Goal: Find specific page/section: Find specific page/section

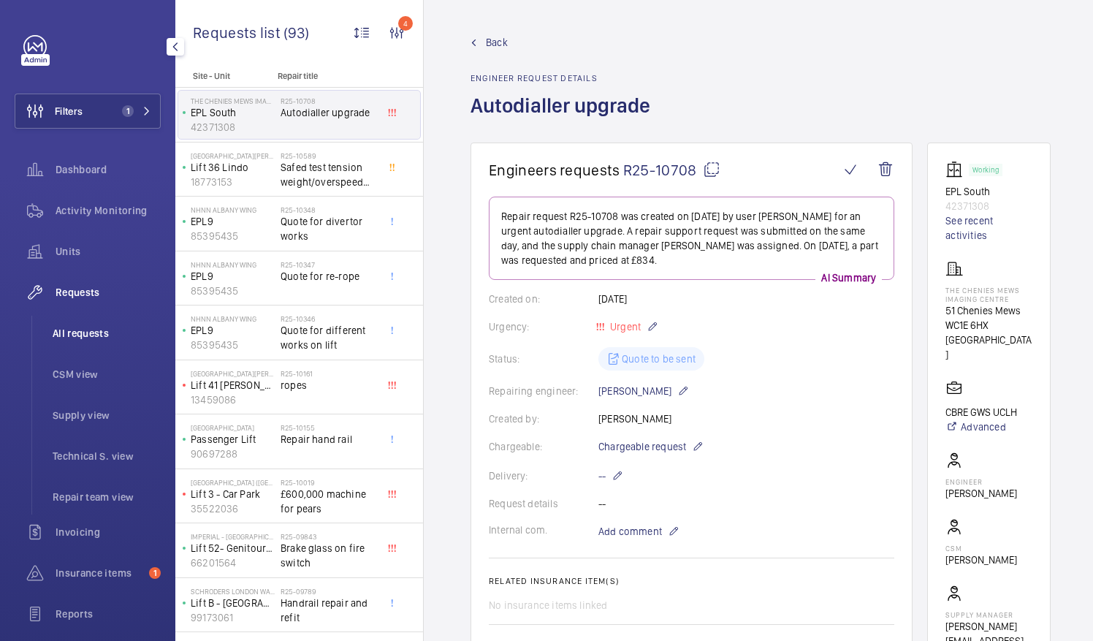
scroll to position [405, 0]
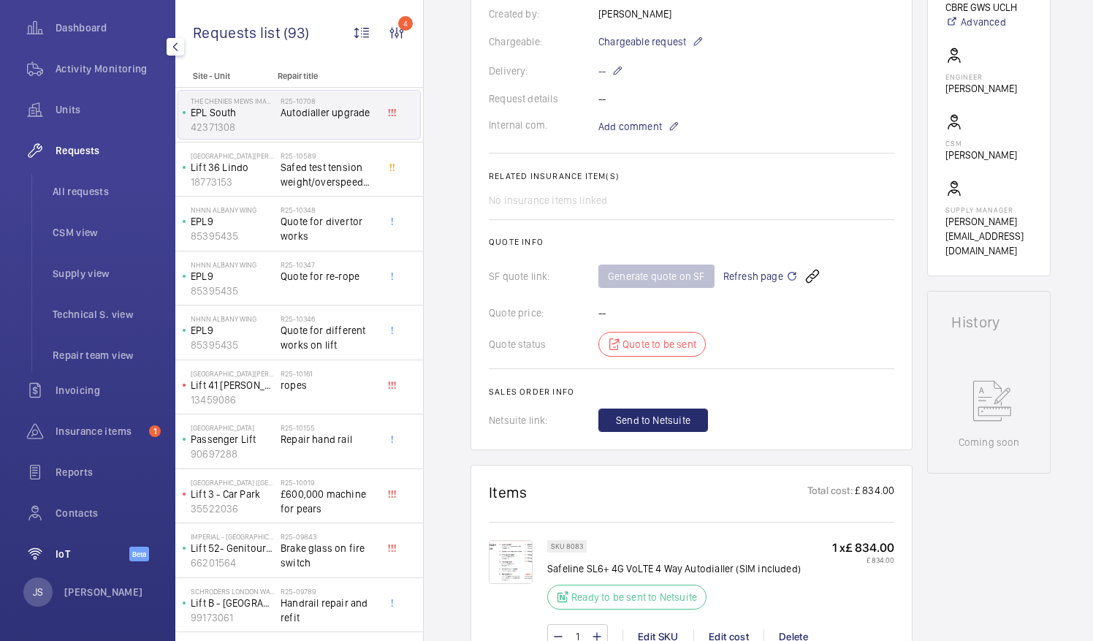
click at [64, 551] on span "IoT" at bounding box center [93, 554] width 74 height 15
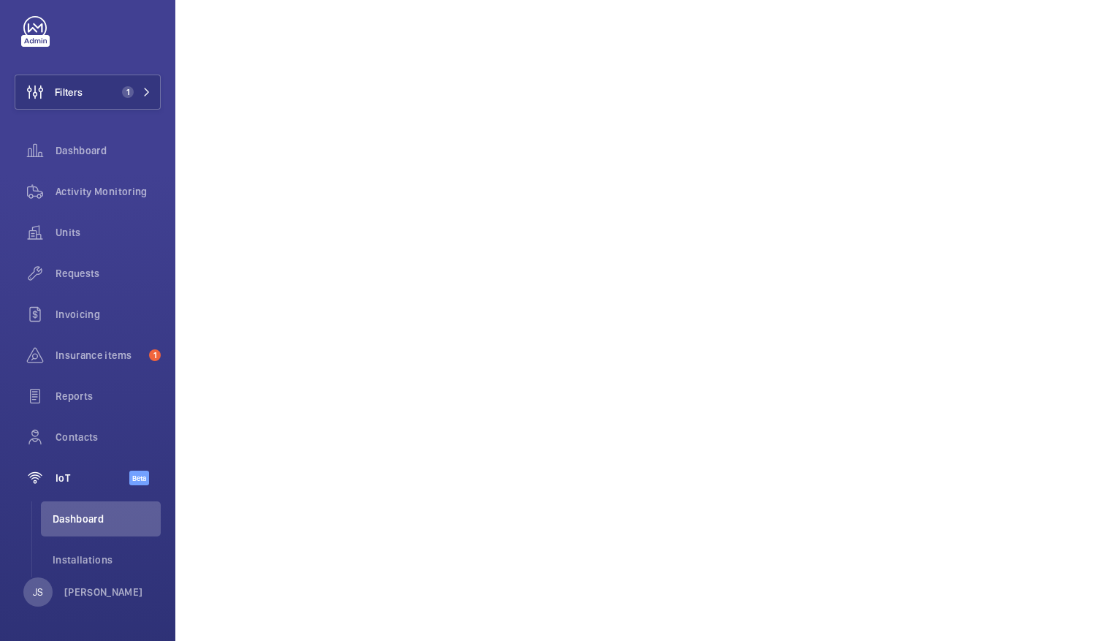
scroll to position [19, 0]
click at [73, 151] on span "Dashboard" at bounding box center [108, 150] width 105 height 15
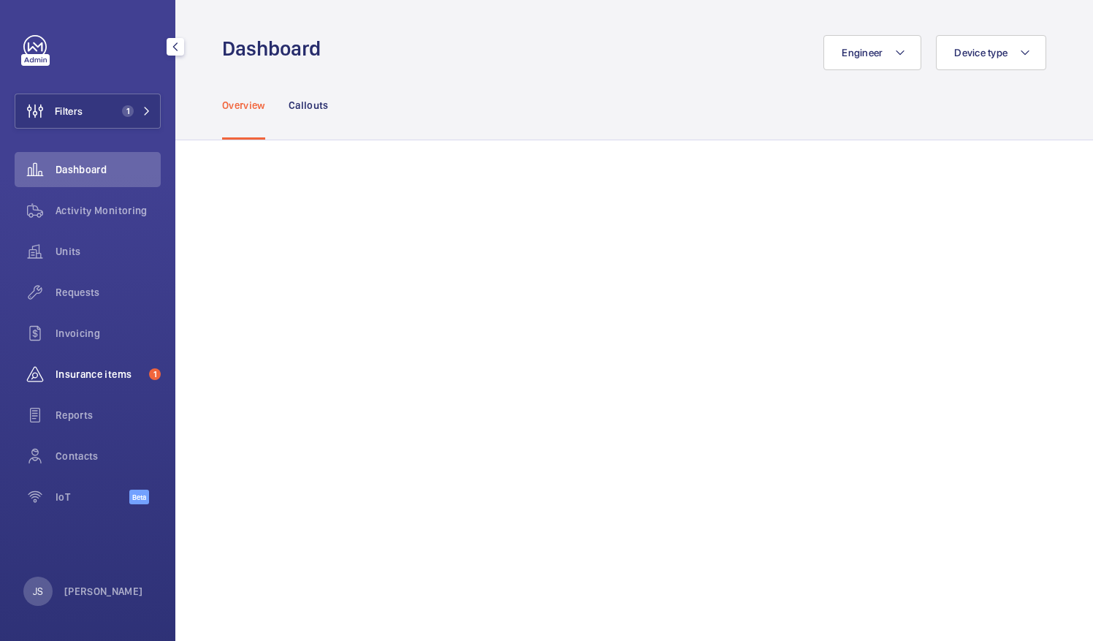
click at [81, 373] on span "Insurance items" at bounding box center [100, 374] width 88 height 15
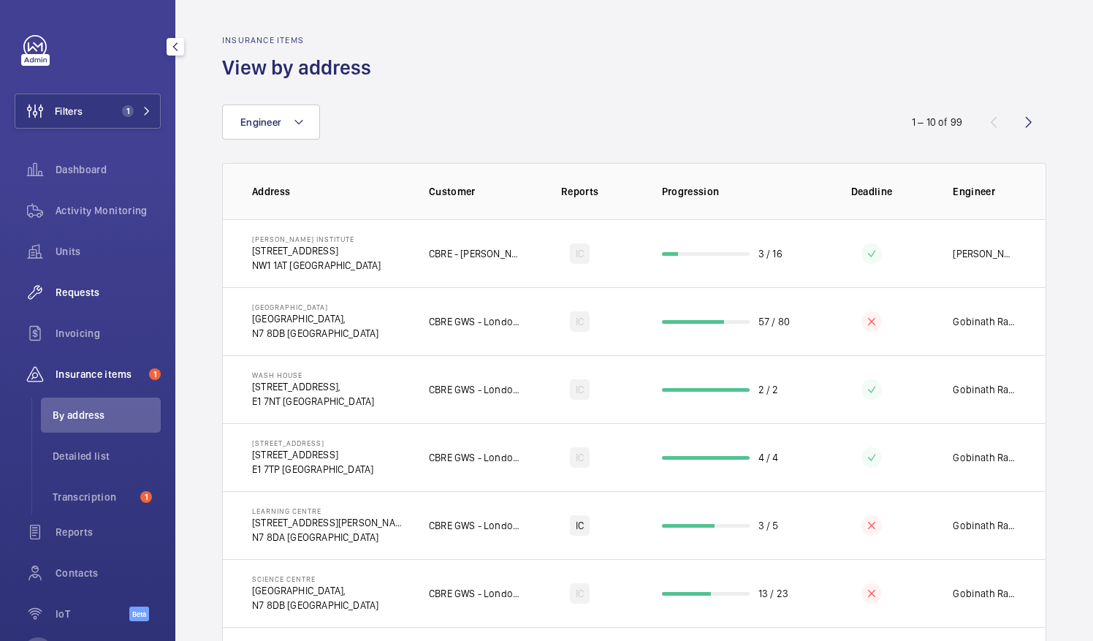
click at [84, 303] on div "Requests" at bounding box center [88, 292] width 146 height 35
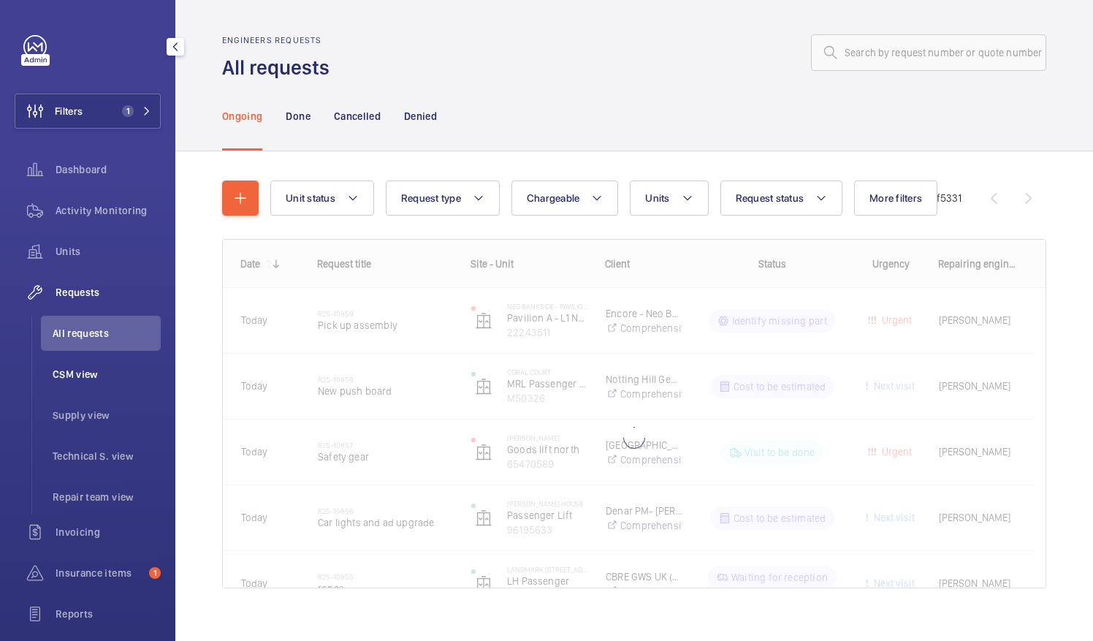
click at [89, 371] on span "CSM view" at bounding box center [107, 374] width 108 height 15
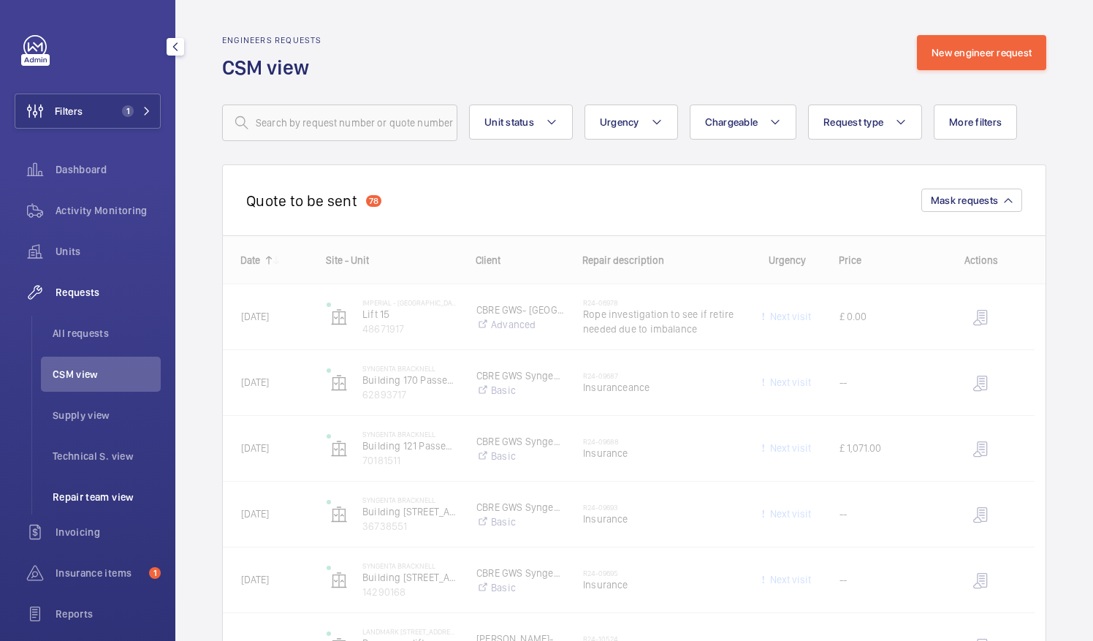
click at [108, 491] on span "Repair team view" at bounding box center [107, 497] width 108 height 15
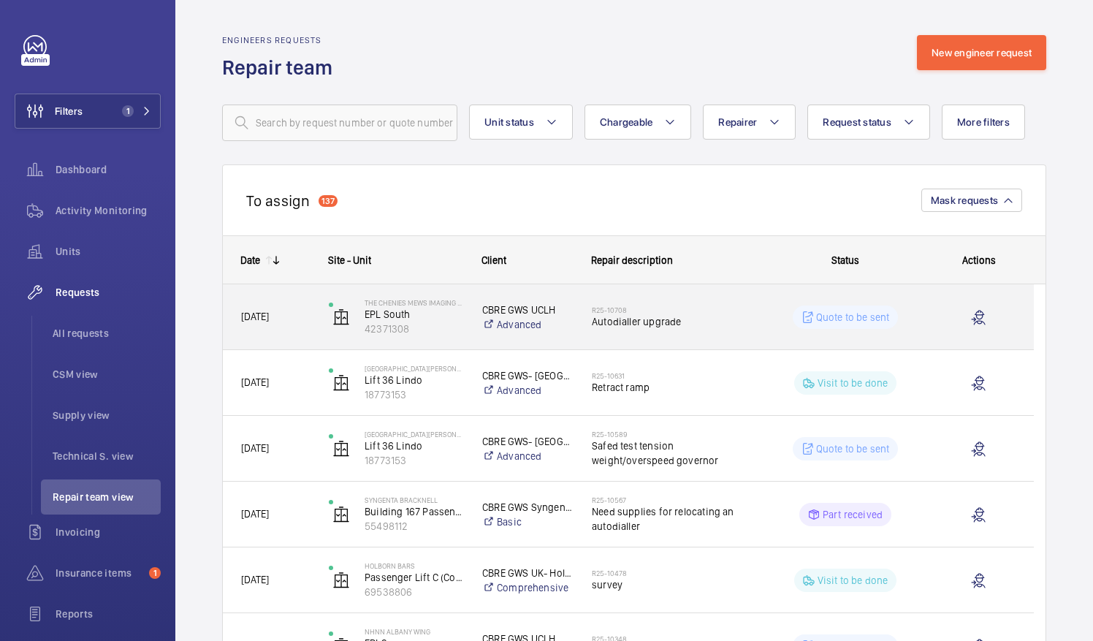
click at [826, 316] on p "Quote to be sent" at bounding box center [853, 317] width 74 height 15
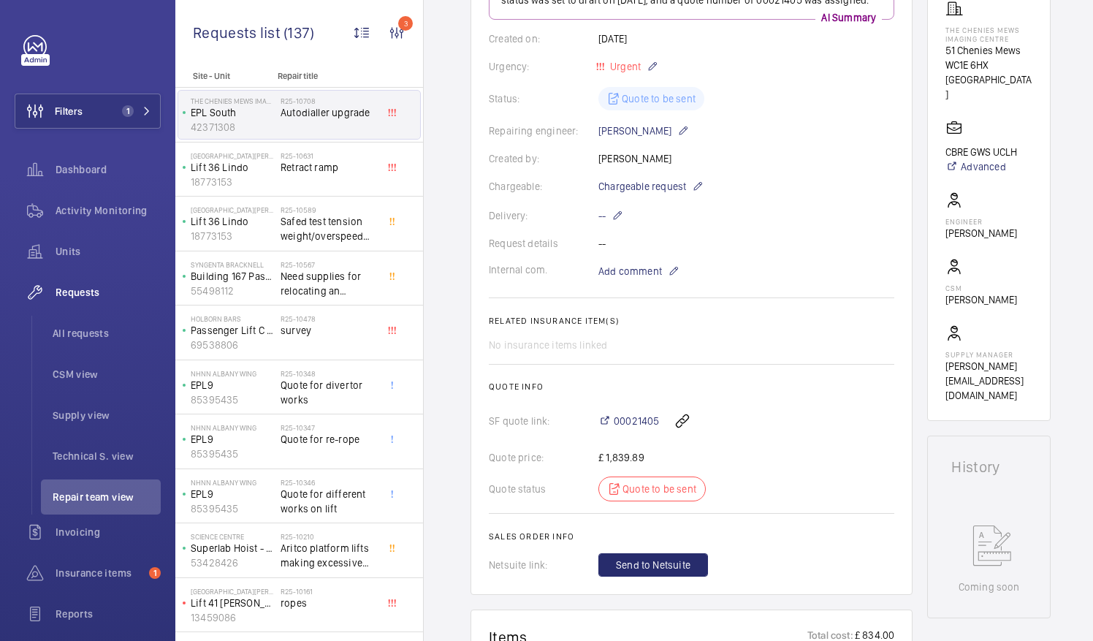
scroll to position [290, 0]
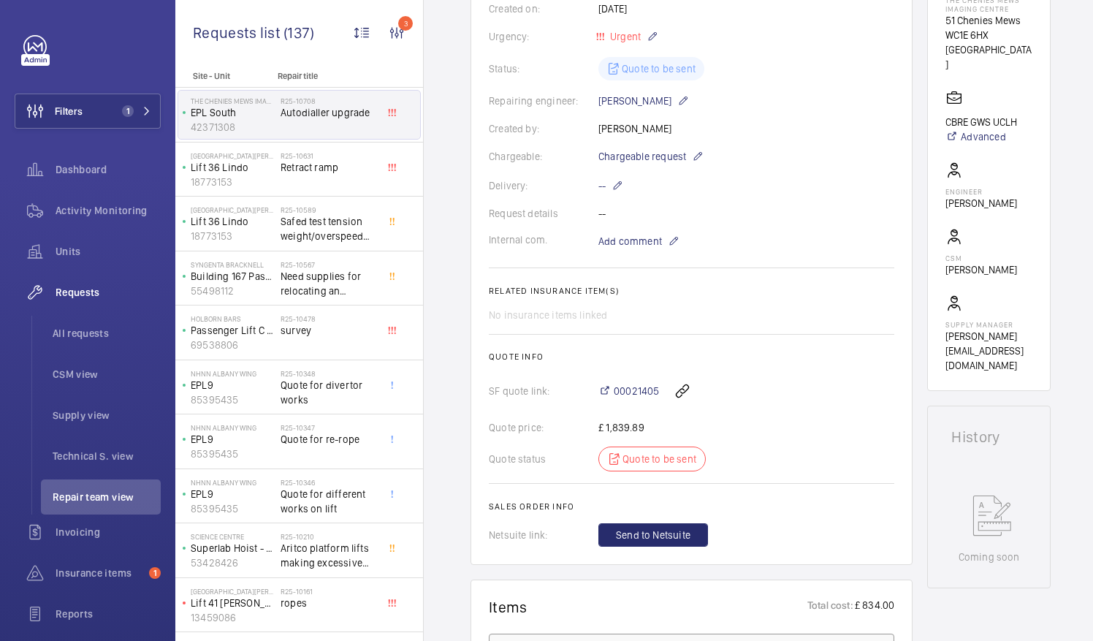
click at [634, 471] on div "Quote status Quote to be sent" at bounding box center [692, 458] width 406 height 25
click at [627, 487] on wm-front-card-body "A repair request was created on [DATE] for an autodialler upgrade. The request …" at bounding box center [692, 226] width 406 height 640
click at [643, 471] on div "Quote status Quote to be sent" at bounding box center [692, 458] width 406 height 25
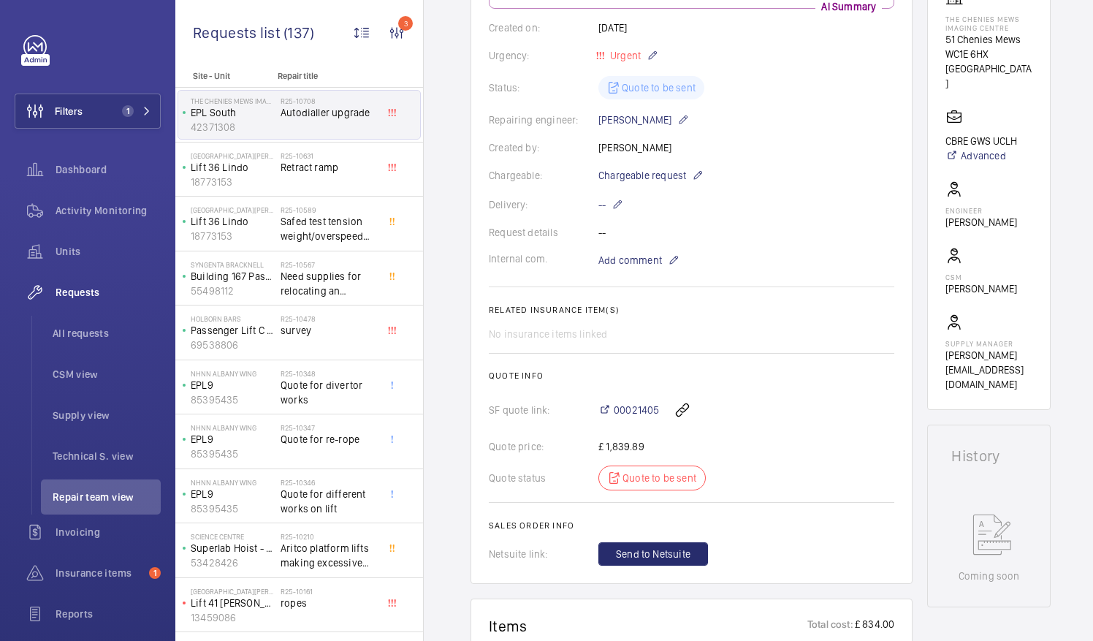
scroll to position [272, 0]
click at [639, 490] on div "Quote status Quote to be sent" at bounding box center [692, 477] width 406 height 25
click at [642, 99] on div "Status: Quote to be sent" at bounding box center [692, 86] width 406 height 23
click at [627, 99] on div "Status: Quote to be sent" at bounding box center [692, 86] width 406 height 23
click at [643, 490] on div "Quote status Quote to be sent" at bounding box center [692, 477] width 406 height 25
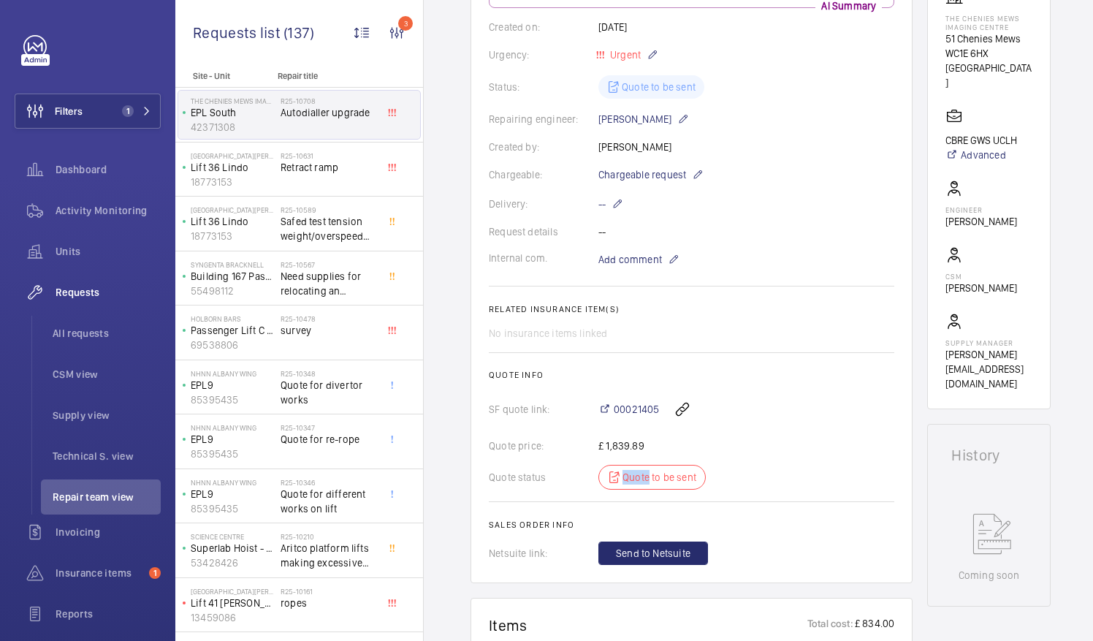
click at [643, 490] on div "Quote status Quote to be sent" at bounding box center [692, 477] width 406 height 25
click at [327, 168] on span "Retract ramp" at bounding box center [329, 167] width 96 height 15
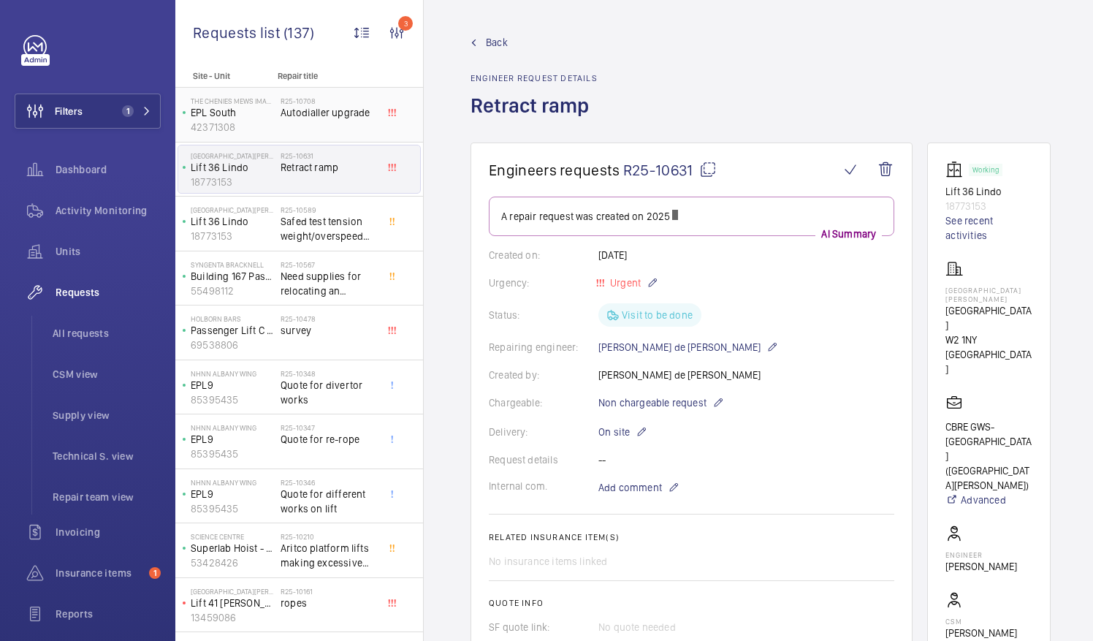
click at [322, 126] on div "R25-10708 Autodialler upgrade" at bounding box center [329, 117] width 96 height 42
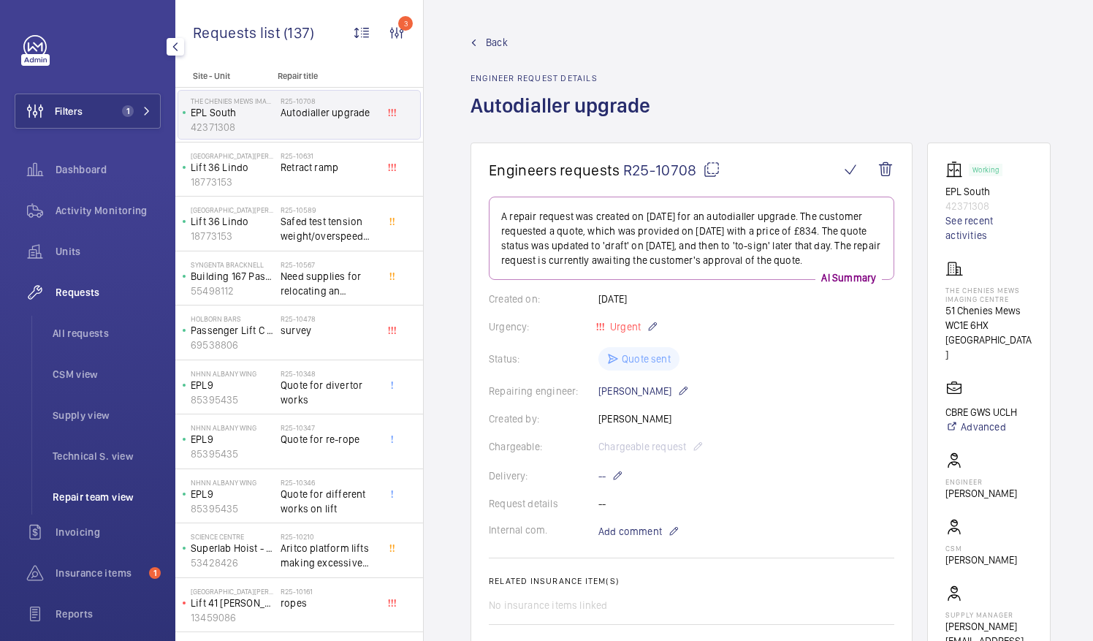
click at [107, 499] on span "Repair team view" at bounding box center [107, 497] width 108 height 15
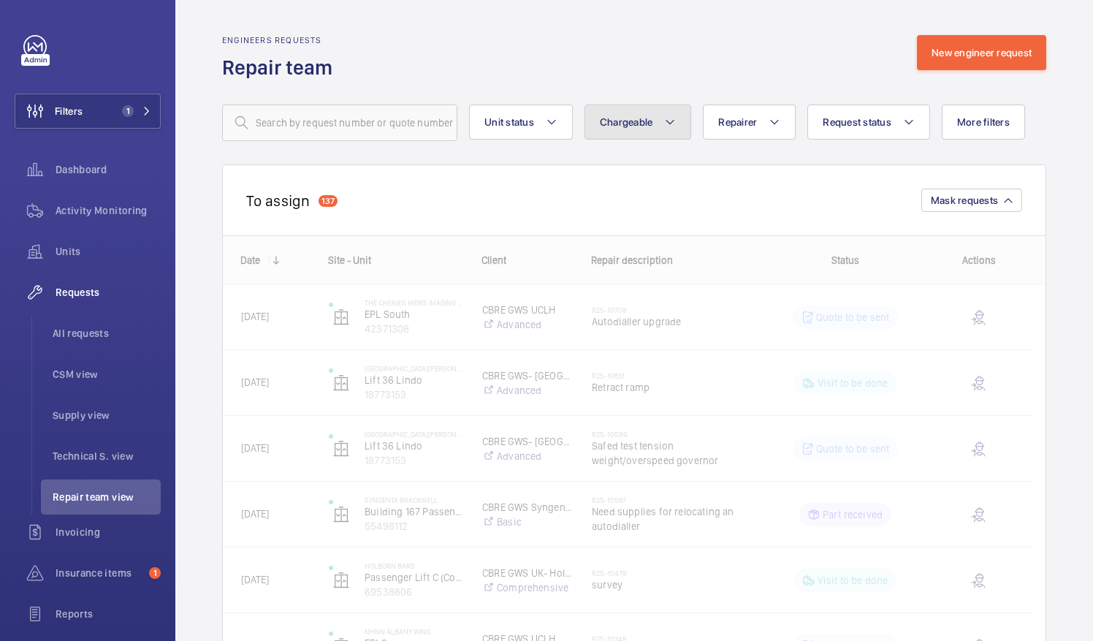
click at [680, 120] on button "Chargeable" at bounding box center [638, 121] width 107 height 35
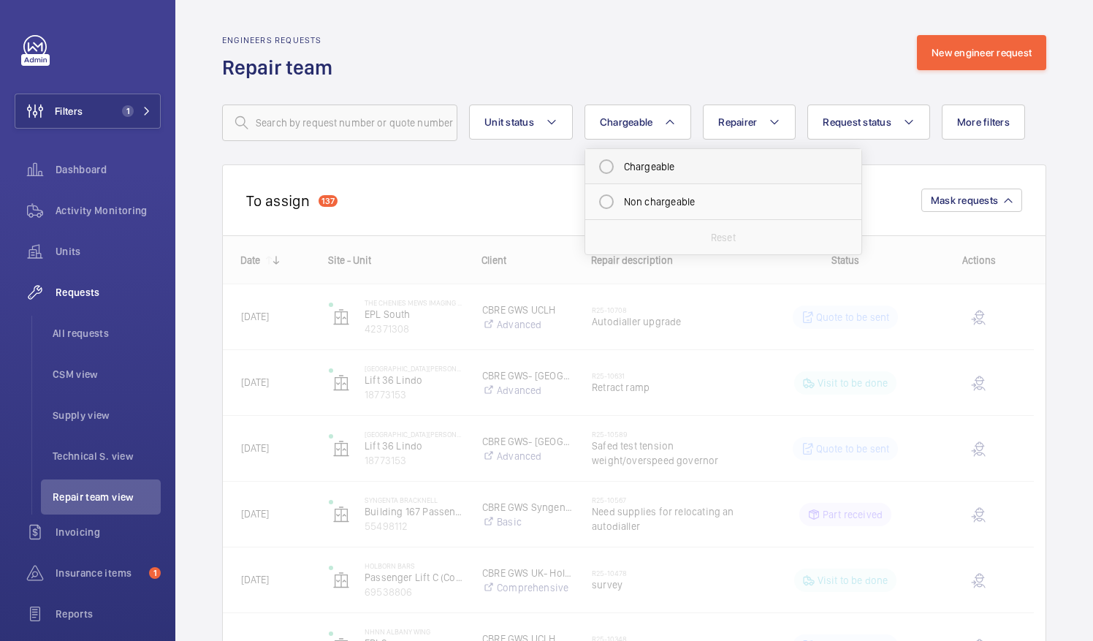
click at [626, 166] on mat-radio-button "Chargeable" at bounding box center [723, 166] width 263 height 29
radio input "true"
click at [868, 126] on span "Request status" at bounding box center [874, 122] width 69 height 12
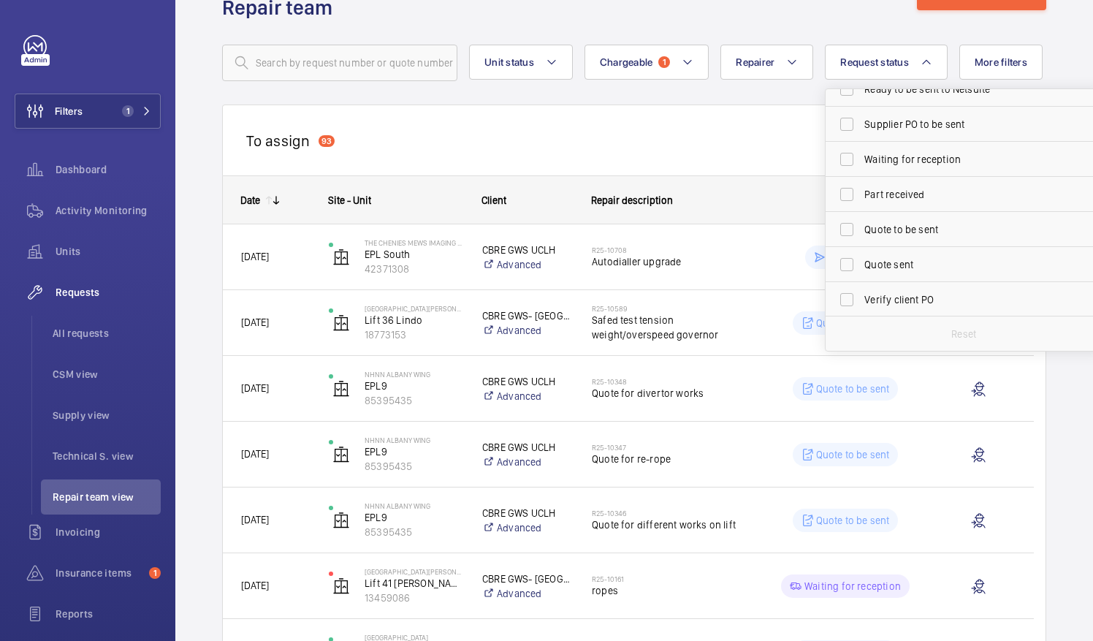
scroll to position [123, 0]
click at [887, 237] on label "Quote to be sent" at bounding box center [953, 229] width 254 height 35
click at [862, 237] on input "Quote to be sent" at bounding box center [846, 229] width 29 height 29
checkbox input "true"
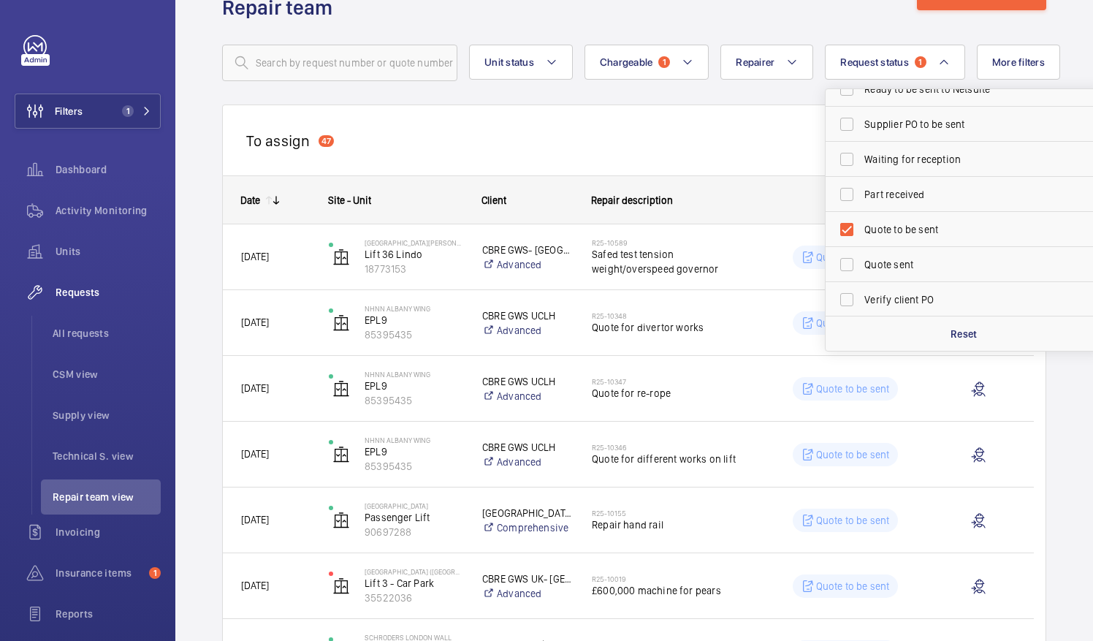
click at [590, 161] on div "To assign 47 Mask requests" at bounding box center [634, 139] width 824 height 71
